Goal: Find specific page/section: Find specific page/section

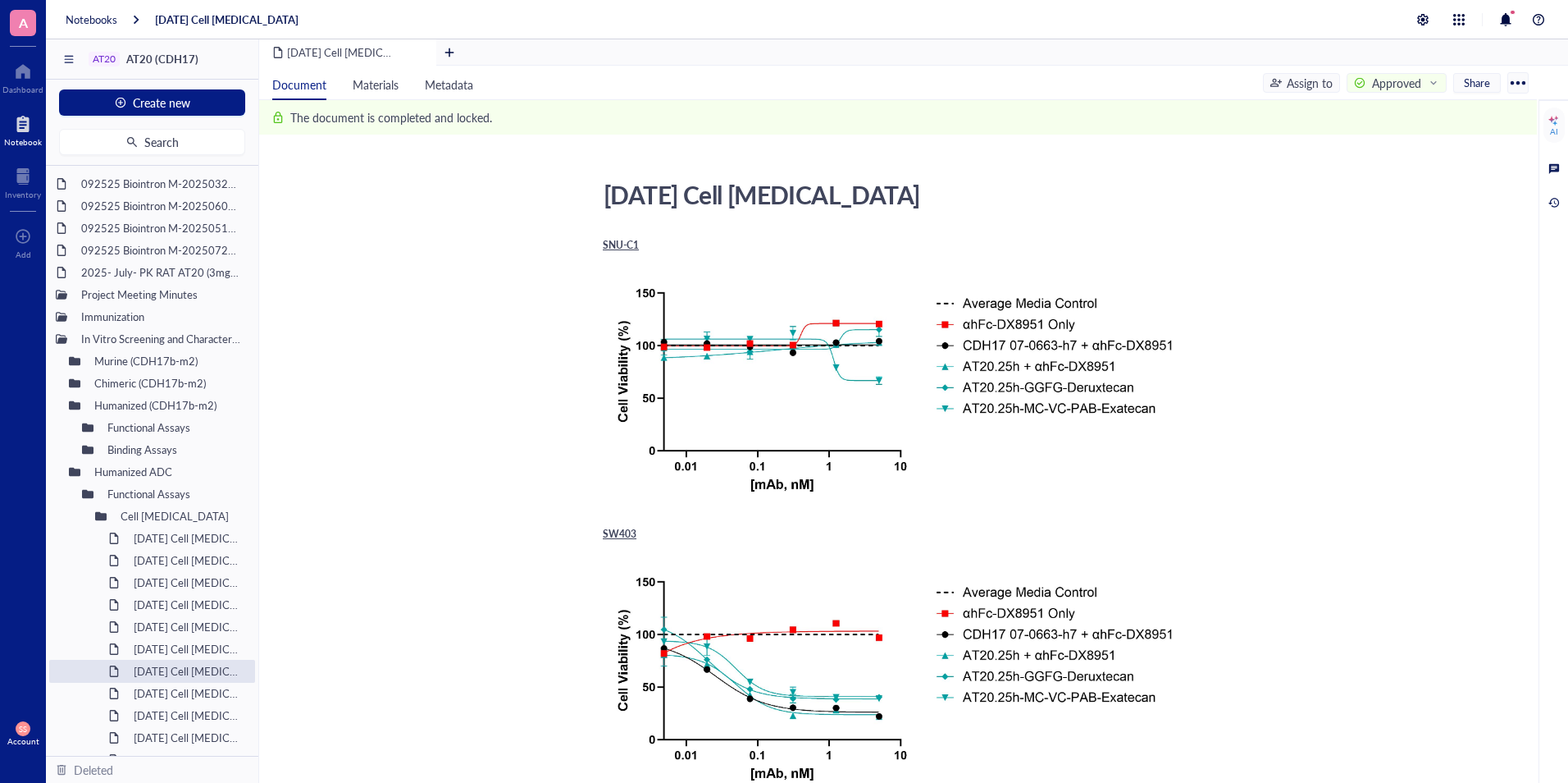
click at [22, 112] on div at bounding box center [23, 124] width 37 height 26
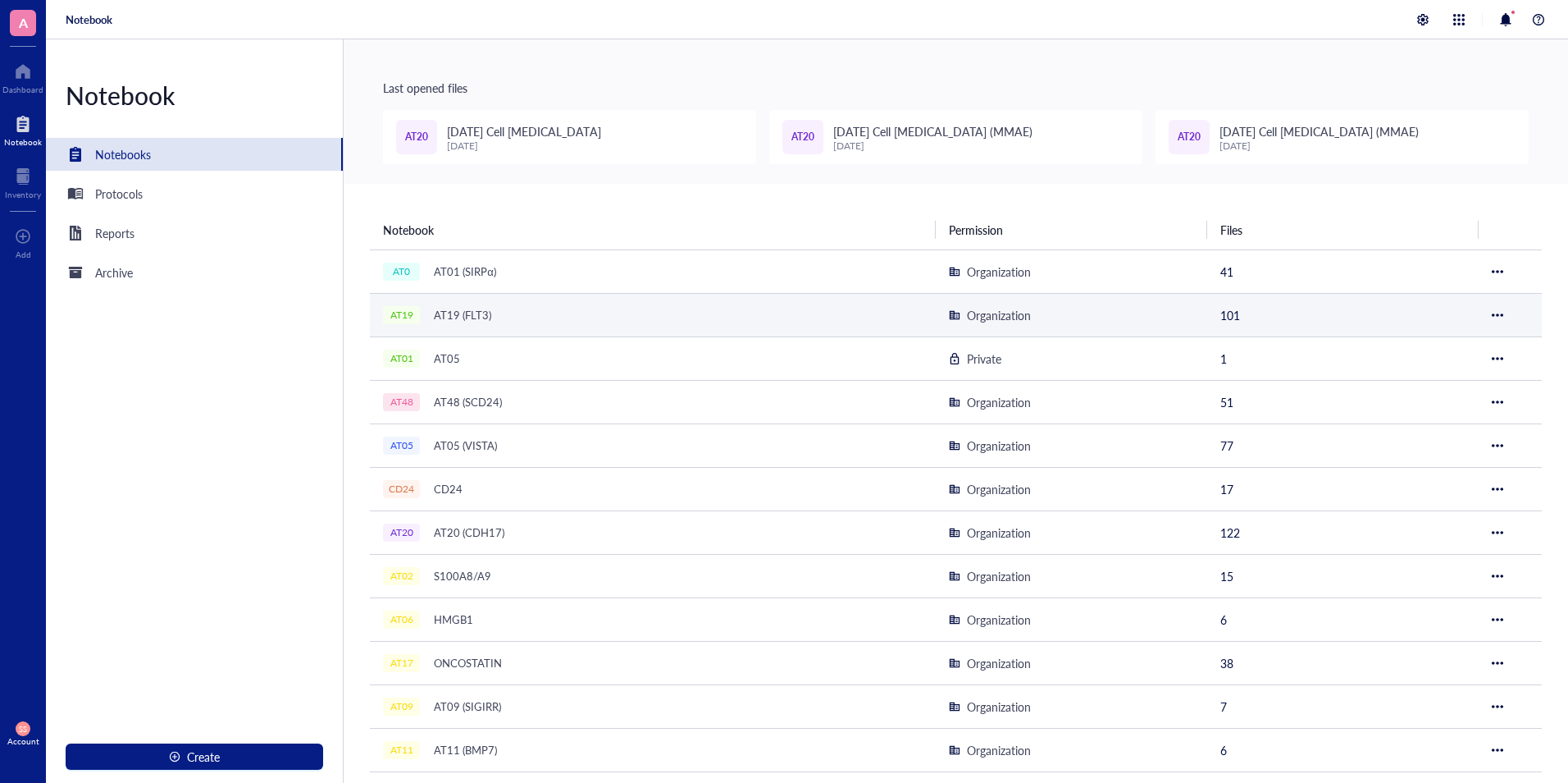
click at [499, 316] on div "AT19 AT19 (FLT3)" at bounding box center [588, 314] width 410 height 23
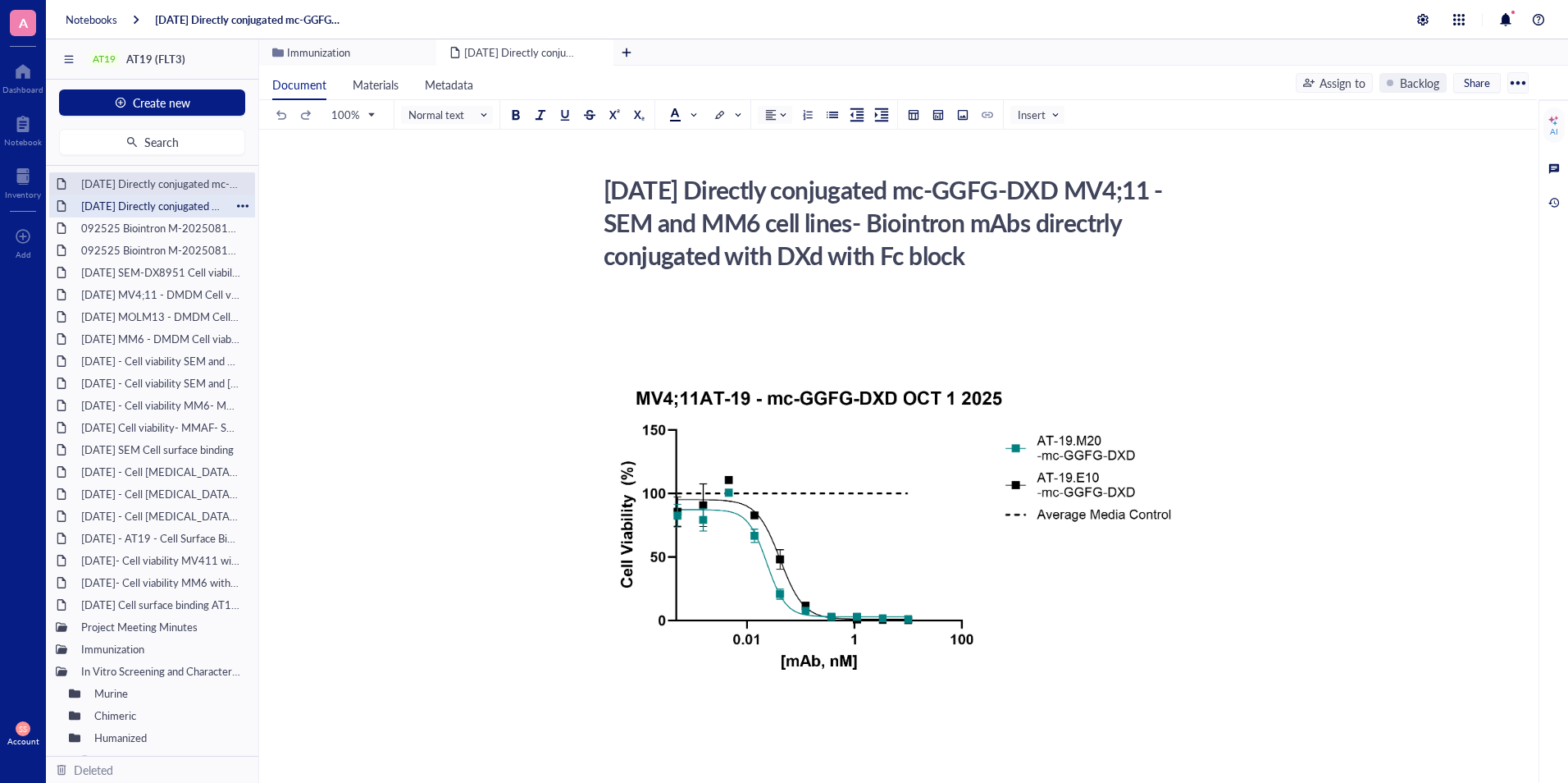
click at [140, 204] on div "[DATE] Directly conjugated mc-GGFG-DXd - Cell [MEDICAL_DATA]-MOML13 and RS411 c…" at bounding box center [152, 206] width 157 height 23
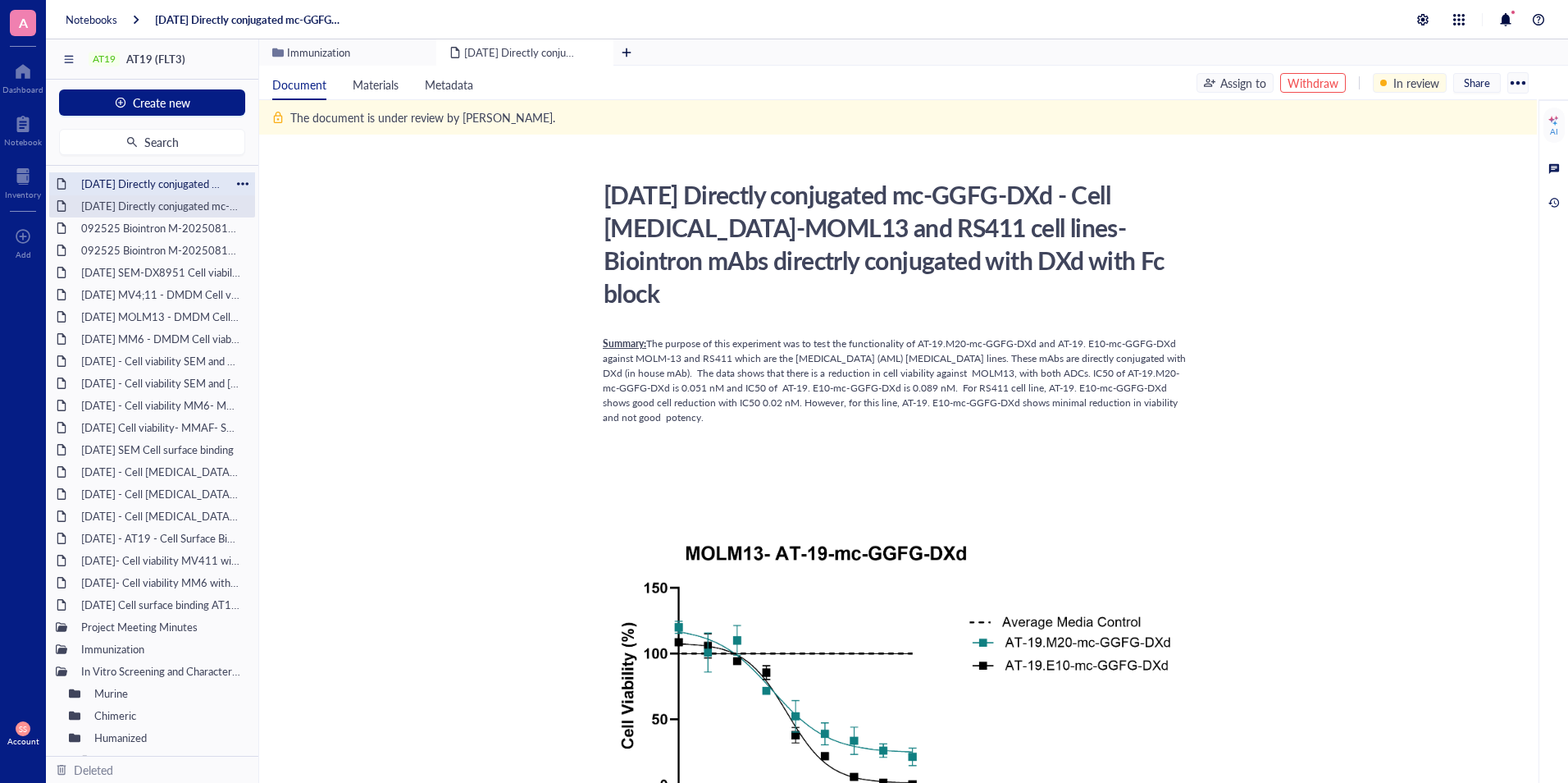
click at [114, 178] on div "[DATE] Directly conjugated mc-GGFG-DXD MV4;11 - SEM and MM6 cell lines- Biointr…" at bounding box center [152, 183] width 157 height 23
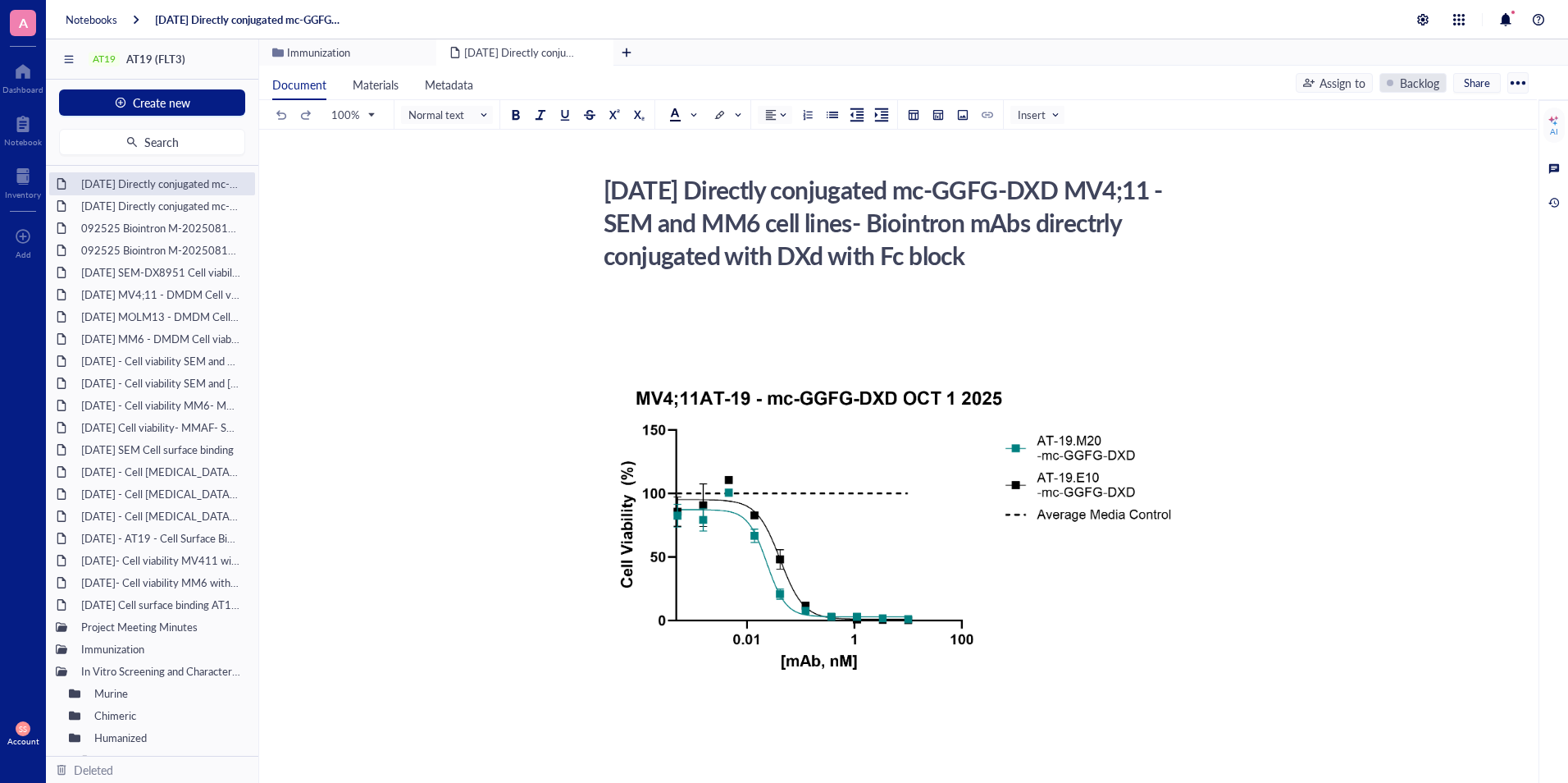
click at [1427, 82] on div "Backlog" at bounding box center [1420, 83] width 39 height 18
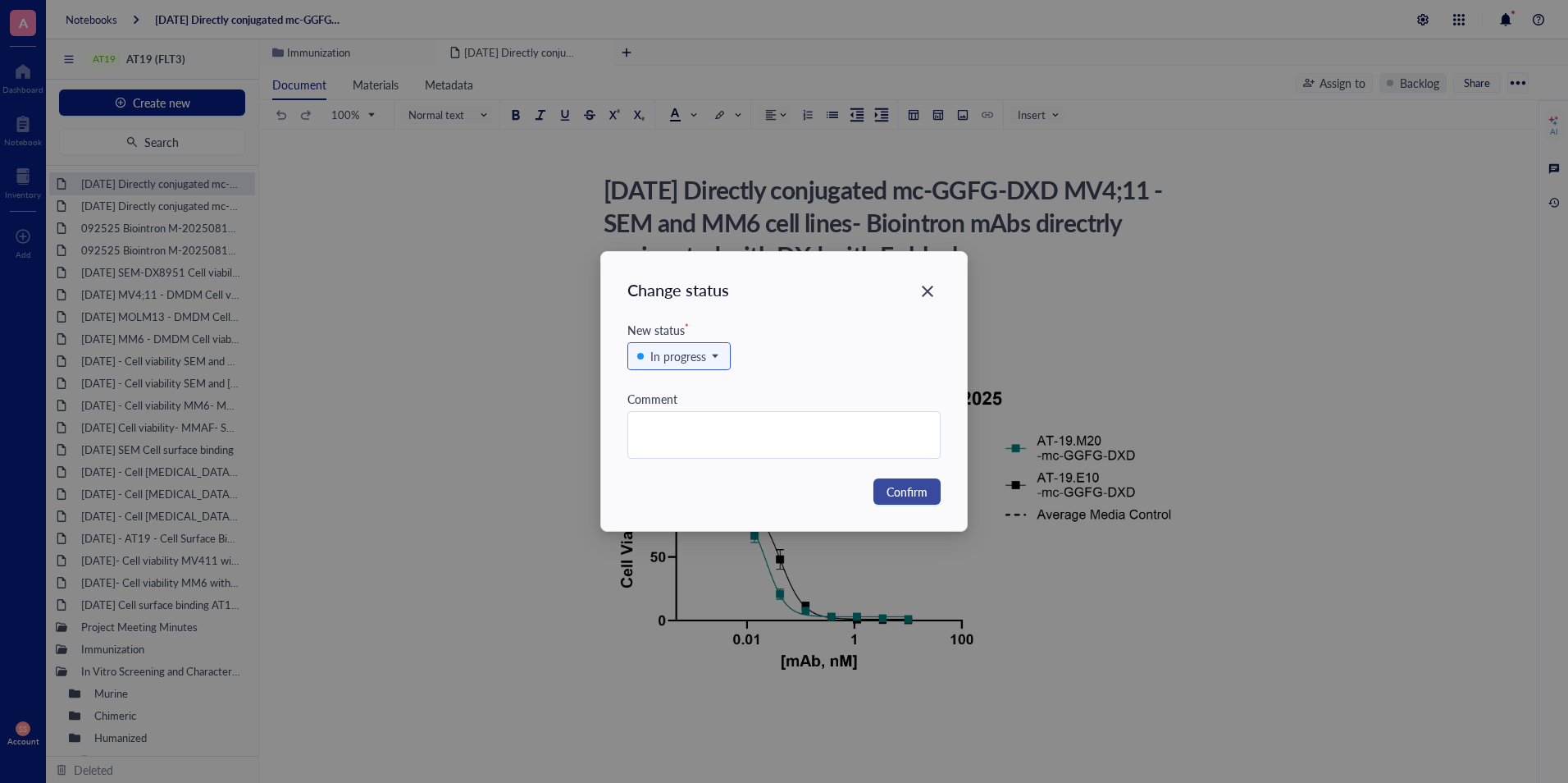
click at [900, 493] on span "Confirm" at bounding box center [906, 492] width 41 height 18
